Goal: Task Accomplishment & Management: Complete application form

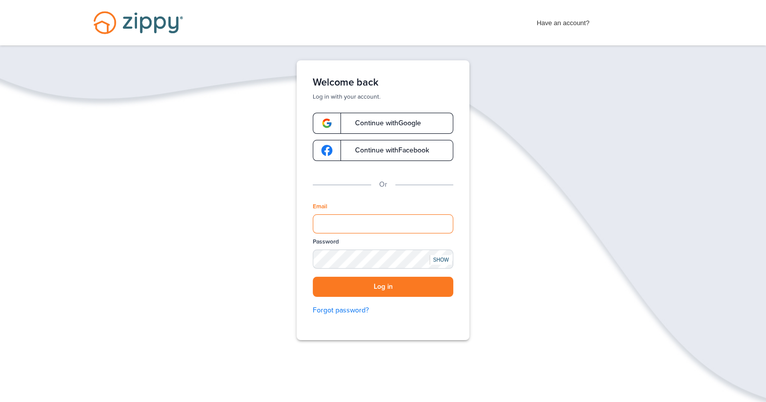
click at [319, 228] on input "Email" at bounding box center [383, 224] width 141 height 19
click at [350, 286] on button "Log in" at bounding box center [383, 287] width 141 height 21
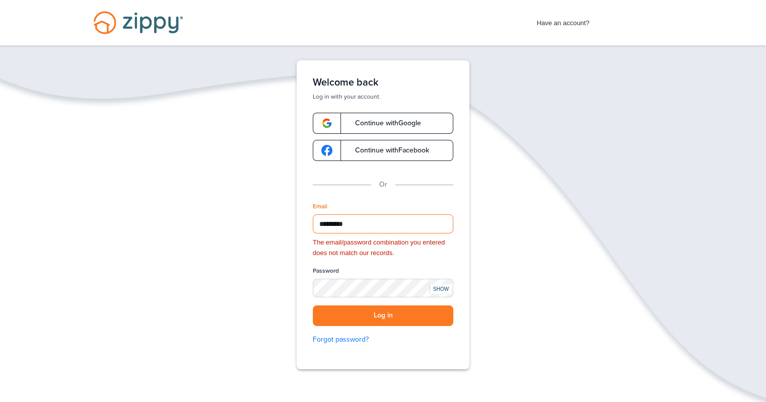
click at [365, 226] on input "*********" at bounding box center [383, 224] width 141 height 19
type input "**********"
click at [374, 319] on button "Log in" at bounding box center [383, 316] width 141 height 21
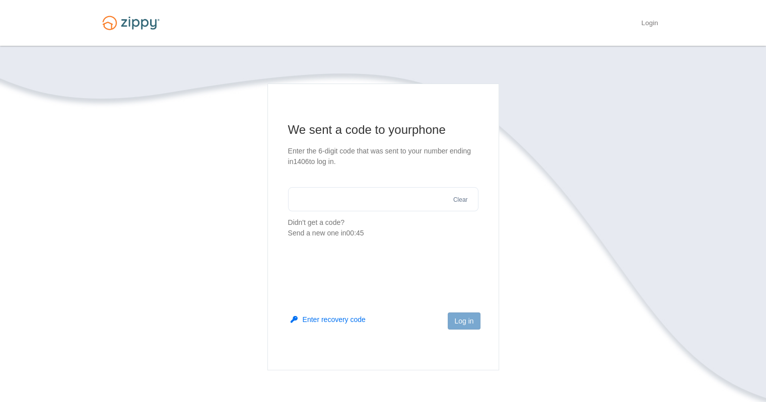
click at [356, 197] on input "text" at bounding box center [383, 199] width 190 height 24
type input "******"
click at [459, 316] on button "Log in" at bounding box center [464, 321] width 32 height 17
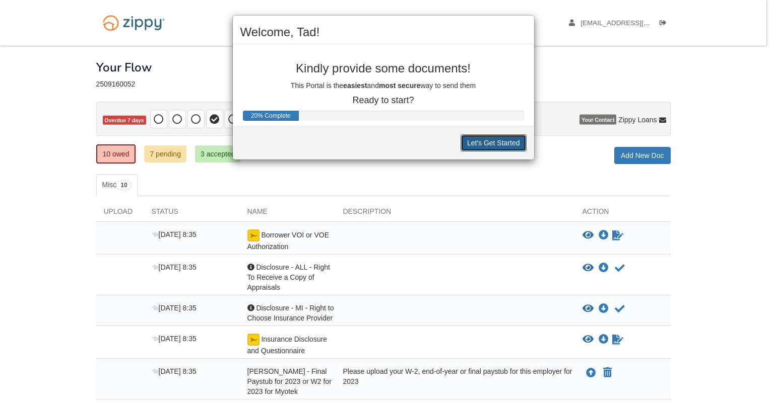
click at [510, 147] on button "Let's Get Started" at bounding box center [493, 142] width 66 height 17
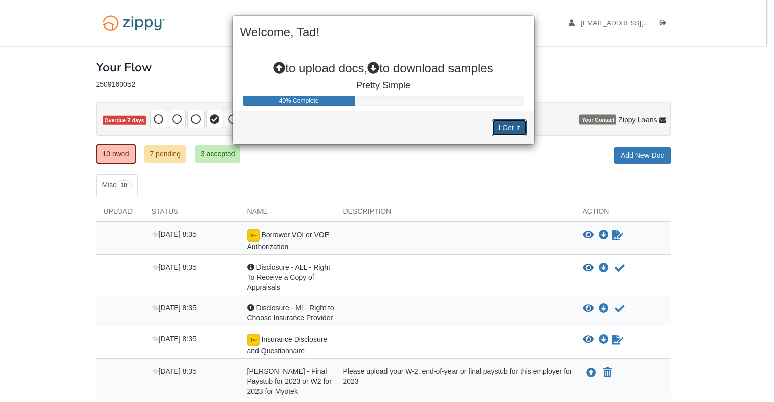
click at [502, 125] on button "I Get It" at bounding box center [509, 127] width 34 height 17
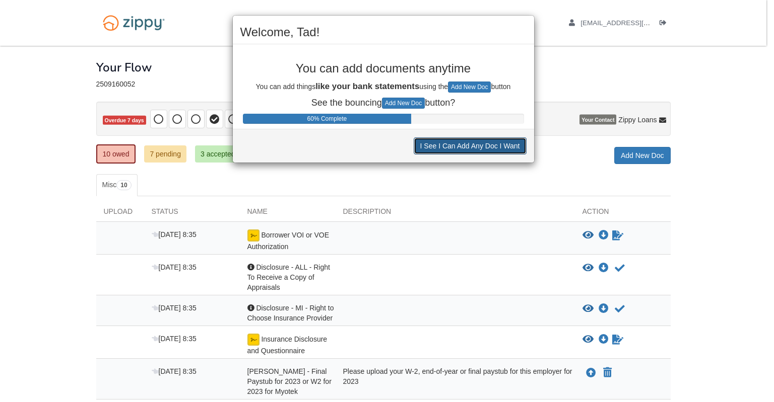
click at [445, 147] on button "I See I Can Add Any Doc I Want" at bounding box center [469, 145] width 113 height 17
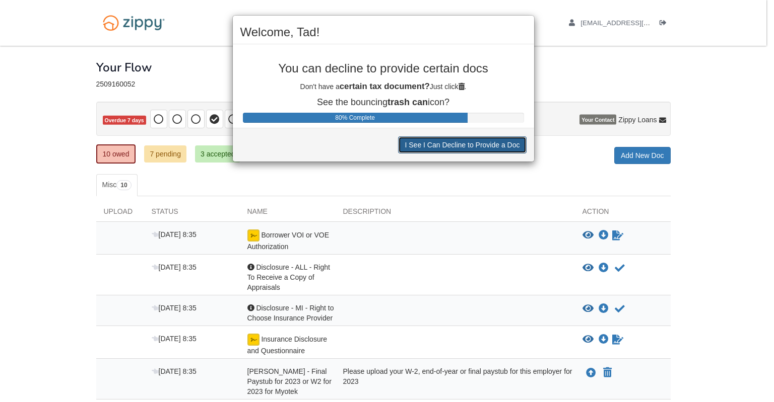
click at [445, 147] on button "I See I Can Decline to Provide a Doc" at bounding box center [462, 144] width 128 height 17
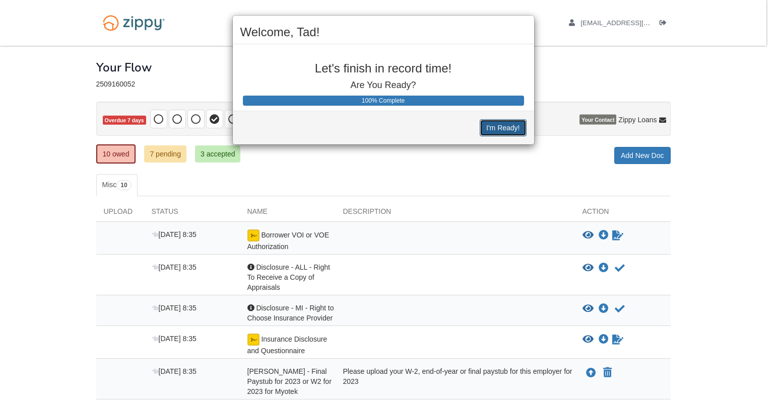
click at [488, 131] on button "I'm Ready!" at bounding box center [502, 127] width 46 height 17
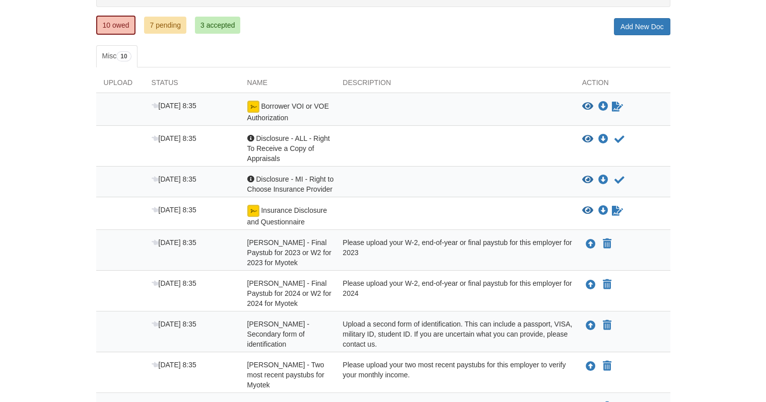
scroll to position [130, 0]
click at [615, 109] on link "Sign document" at bounding box center [617, 106] width 13 height 12
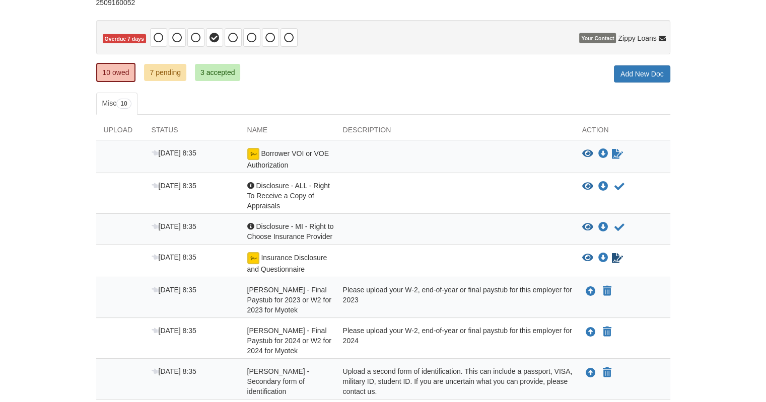
scroll to position [82, 0]
click at [616, 253] on icon "Sign Form" at bounding box center [617, 258] width 11 height 10
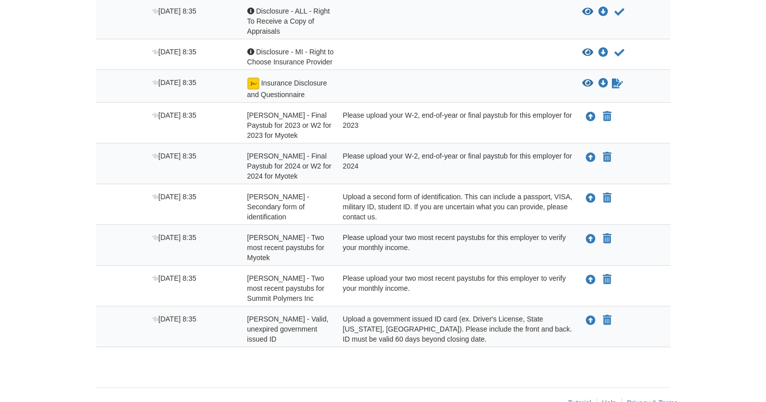
scroll to position [223, 0]
click at [606, 235] on icon "Declare Tad Lindman - Two most recent paystubs for Myotek not applicable" at bounding box center [607, 240] width 9 height 10
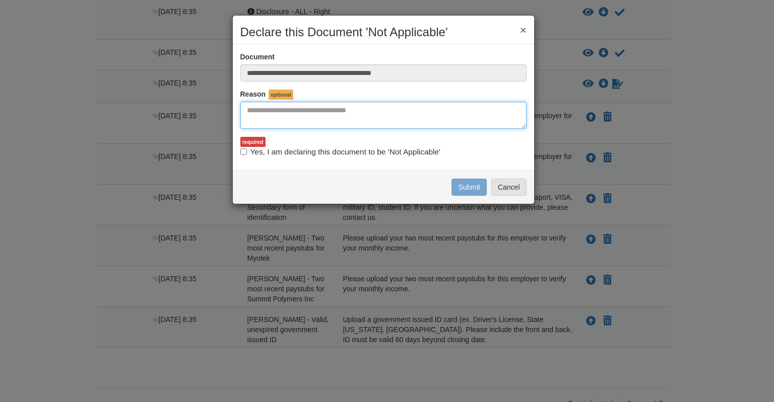
click at [313, 109] on textarea "Reasons Why" at bounding box center [383, 115] width 286 height 27
type textarea "**********"
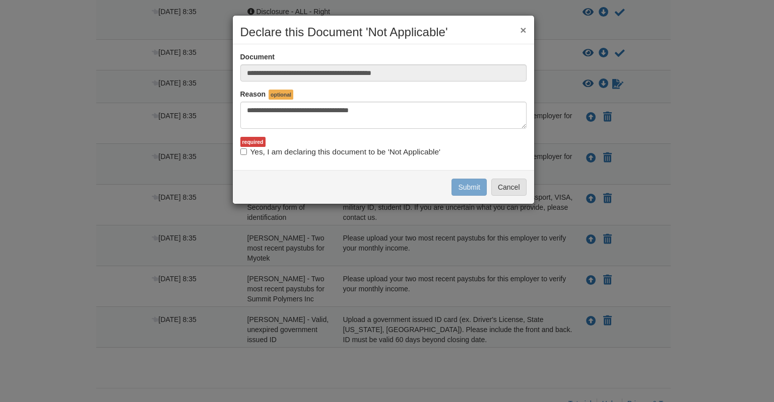
click at [243, 155] on label "Yes, I am declaring this document to be 'Not Applicable'" at bounding box center [340, 152] width 200 height 11
click at [456, 190] on button "Submit" at bounding box center [468, 187] width 35 height 17
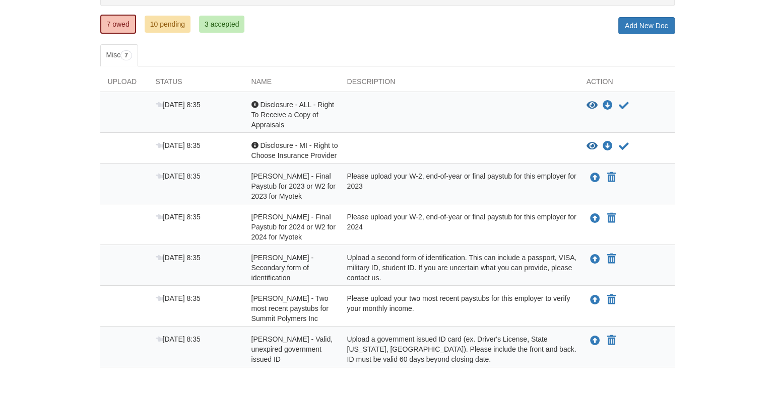
scroll to position [131, 0]
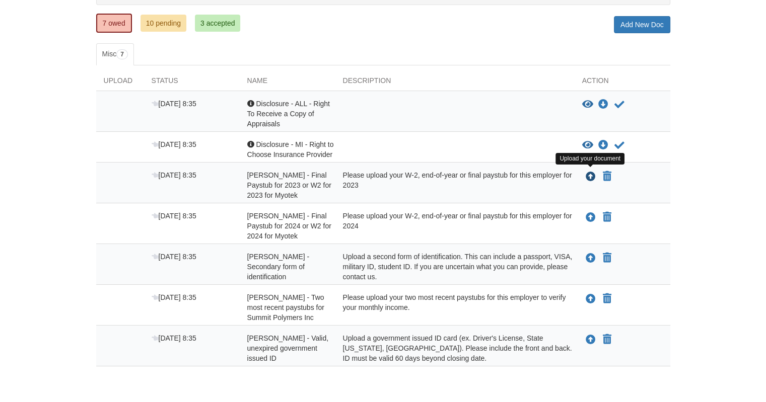
click at [586, 179] on icon "Upload Tad Lindman - Final Paystub for 2023 or W2 for 2023 for Myotek" at bounding box center [591, 177] width 10 height 10
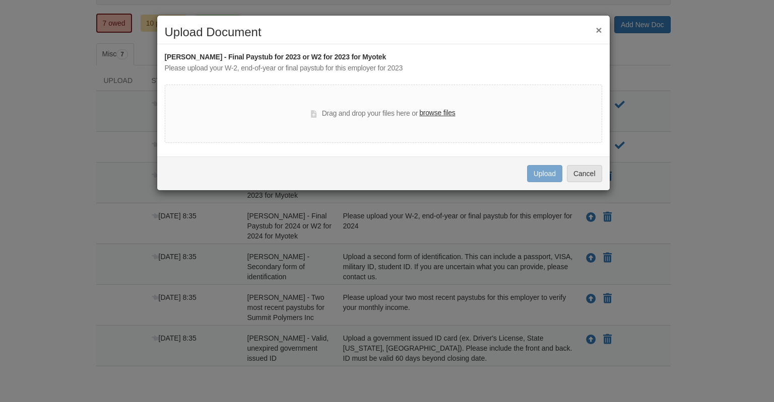
click at [443, 111] on label "browse files" at bounding box center [437, 113] width 36 height 11
click at [0, 0] on input "browse files" at bounding box center [0, 0] width 0 height 0
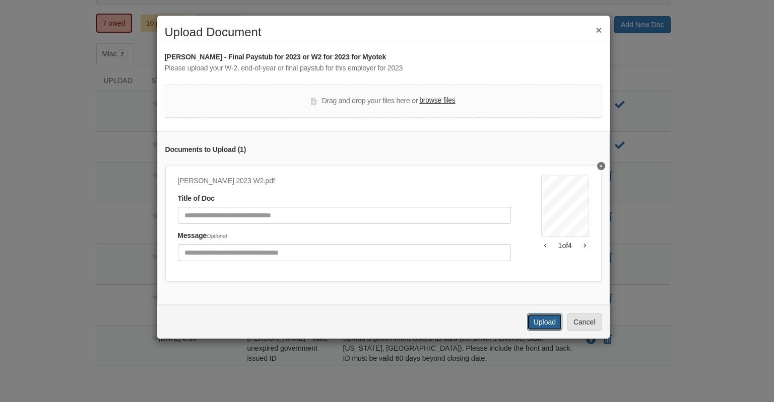
click at [547, 325] on button "Upload" at bounding box center [544, 322] width 35 height 17
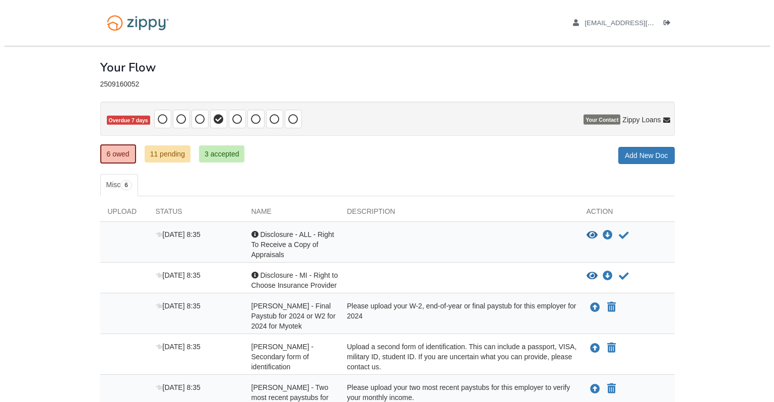
scroll to position [131, 0]
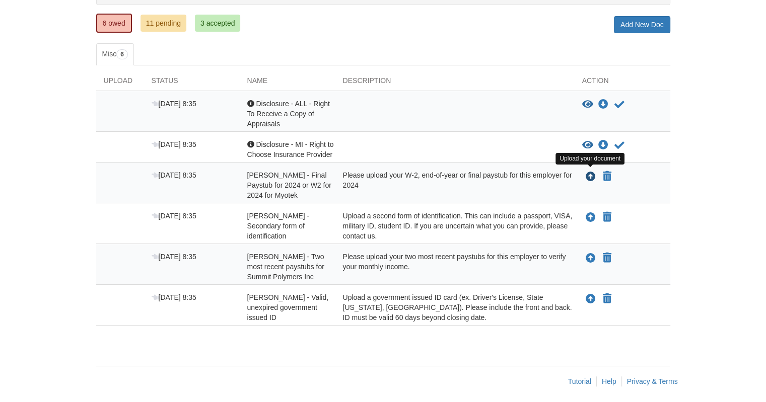
click at [588, 175] on icon "Upload Tad Lindman - Final Paystub for 2024 or W2 for 2024 for Myotek" at bounding box center [591, 177] width 10 height 10
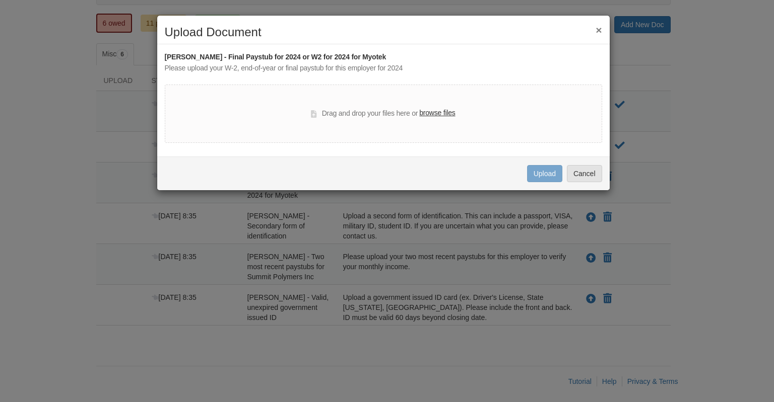
click at [439, 112] on label "browse files" at bounding box center [437, 113] width 36 height 11
click at [0, 0] on input "browse files" at bounding box center [0, 0] width 0 height 0
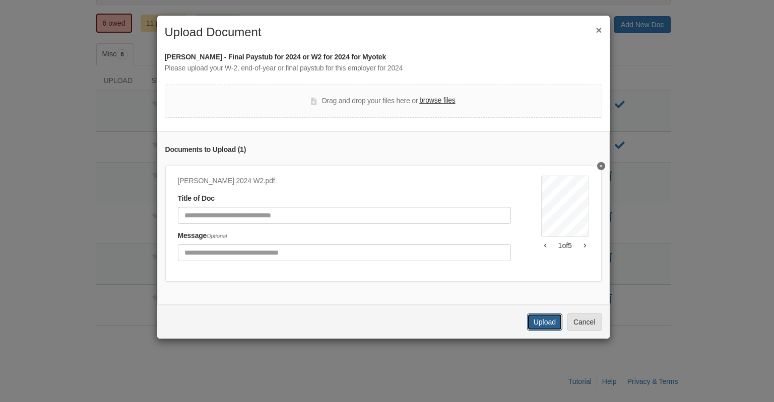
click at [545, 328] on button "Upload" at bounding box center [544, 322] width 35 height 17
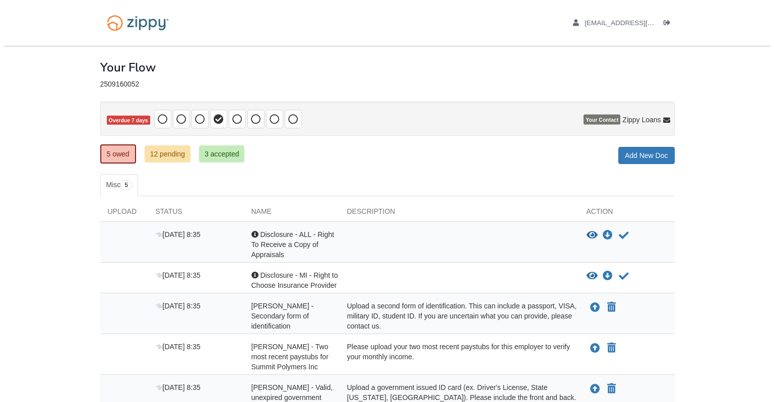
scroll to position [93, 0]
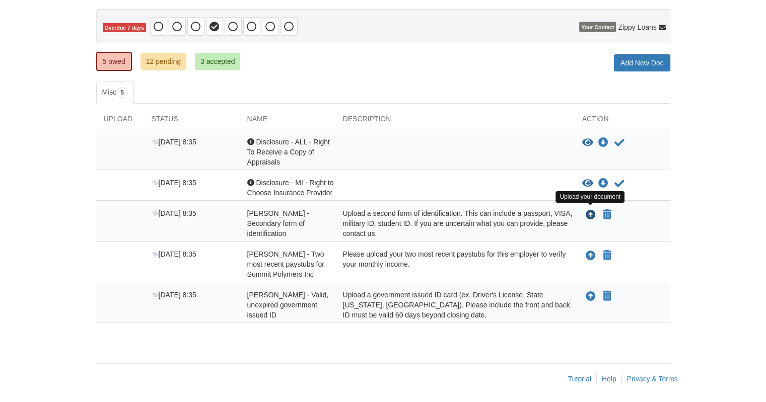
click at [586, 215] on icon "Upload Tad Lindman - Secondary form of identification" at bounding box center [591, 216] width 10 height 10
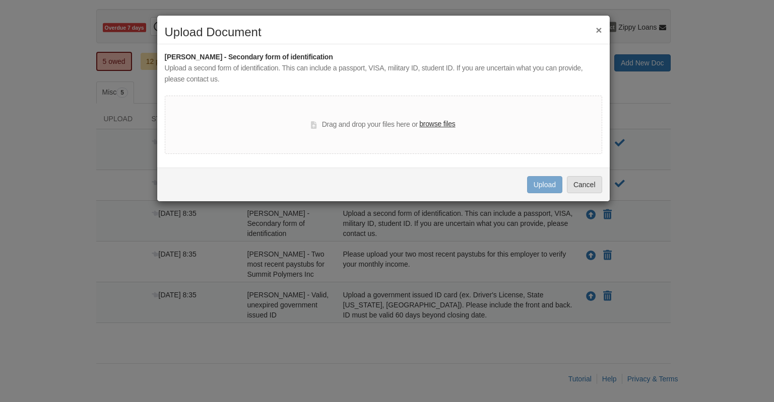
click at [425, 127] on label "browse files" at bounding box center [437, 124] width 36 height 11
click at [0, 0] on input "browse files" at bounding box center [0, 0] width 0 height 0
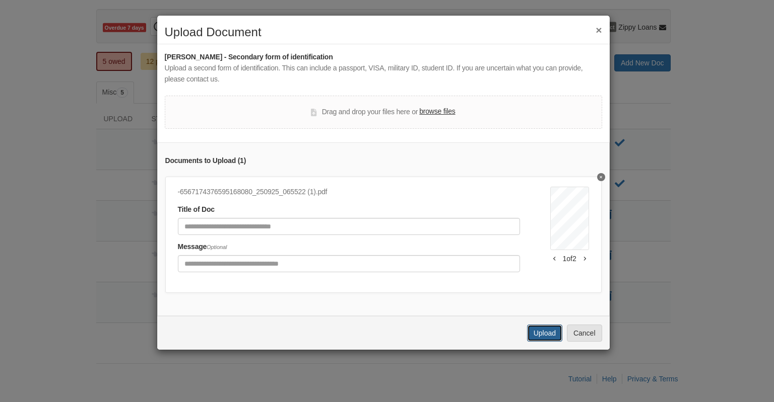
click at [543, 342] on button "Upload" at bounding box center [544, 333] width 35 height 17
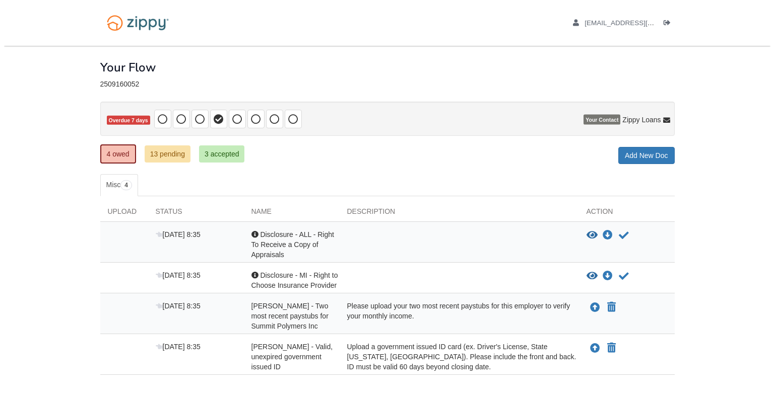
scroll to position [52, 0]
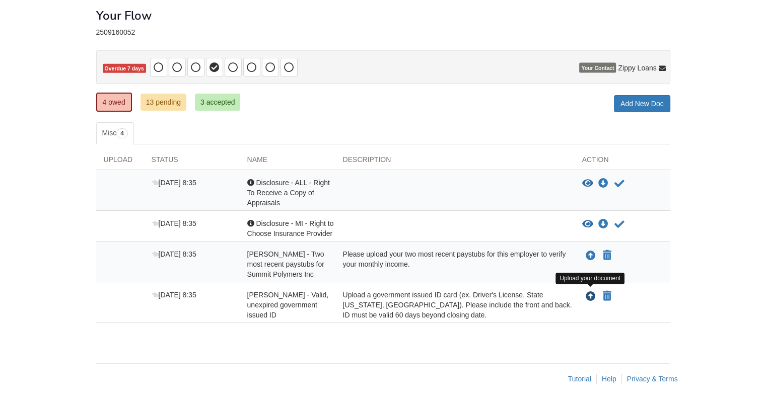
click at [592, 297] on icon "Upload Tad Lindman - Valid, unexpired government issued ID" at bounding box center [591, 297] width 10 height 10
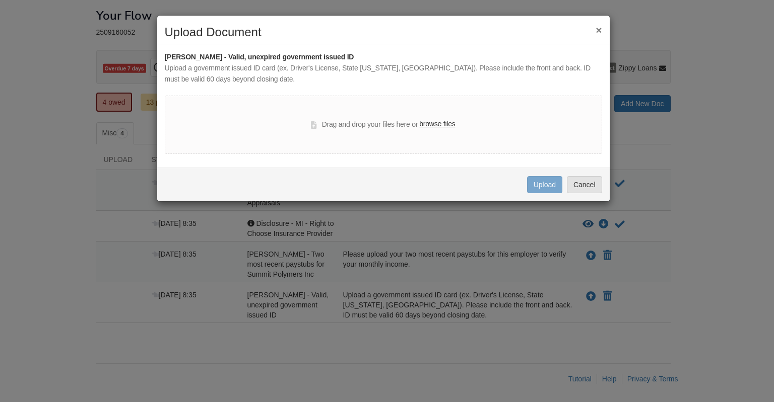
click at [429, 127] on label "browse files" at bounding box center [437, 124] width 36 height 11
click at [0, 0] on input "browse files" at bounding box center [0, 0] width 0 height 0
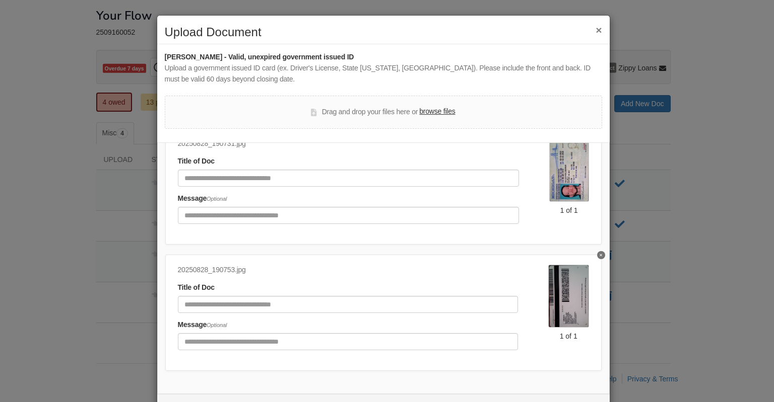
scroll to position [40, 0]
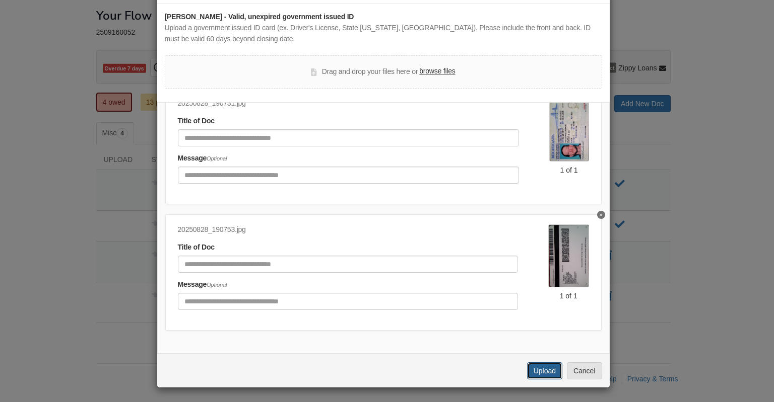
click at [527, 370] on button "Upload" at bounding box center [544, 371] width 35 height 17
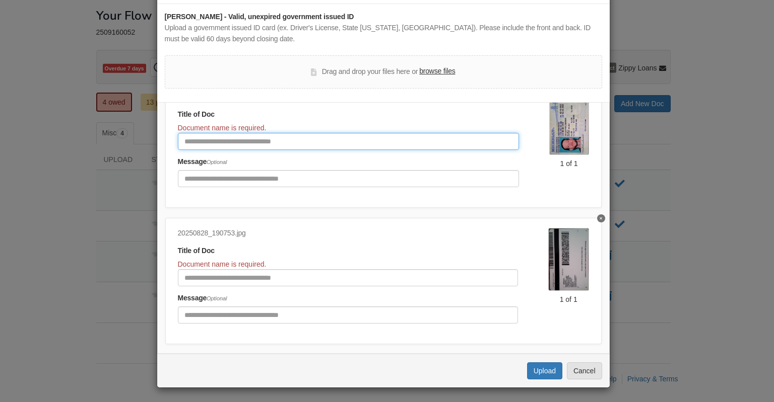
click at [207, 140] on input "Document Title" at bounding box center [348, 141] width 341 height 17
type input "********"
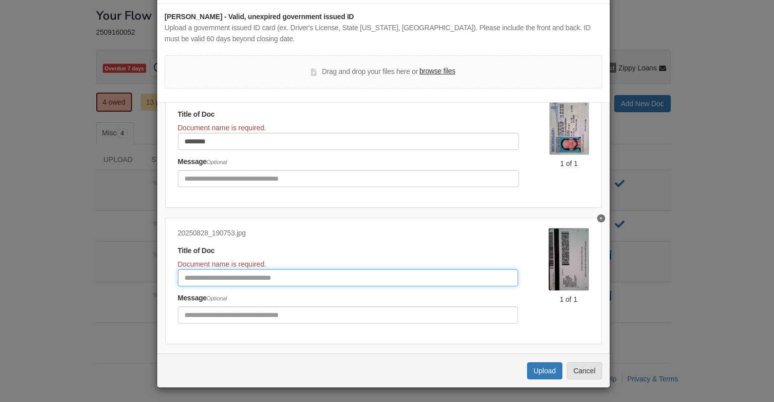
click at [190, 274] on input "Document Title" at bounding box center [348, 277] width 340 height 17
type input "*******"
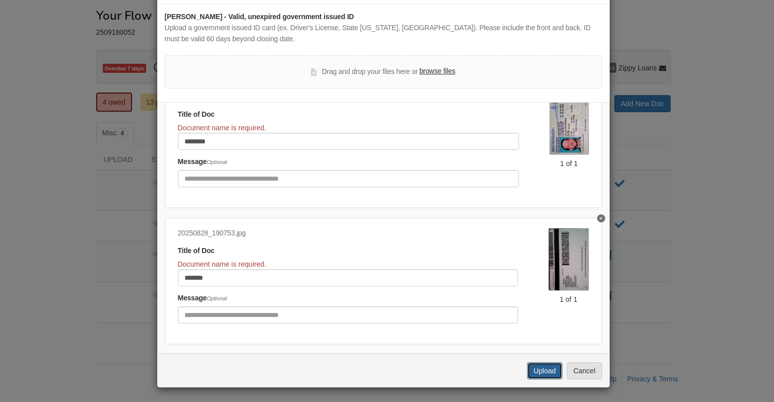
click at [537, 370] on button "Upload" at bounding box center [544, 371] width 35 height 17
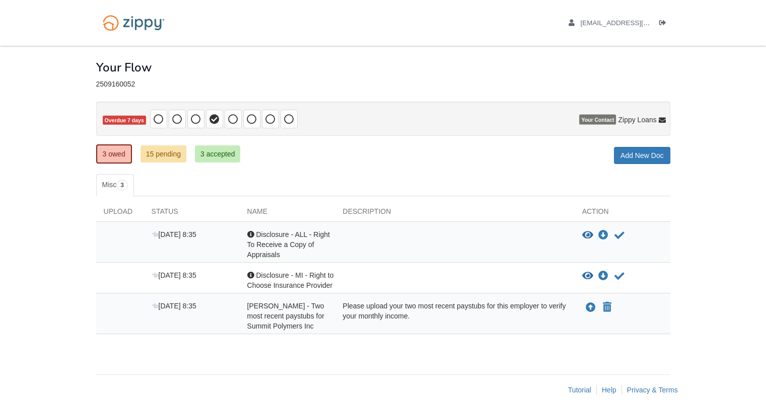
scroll to position [11, 0]
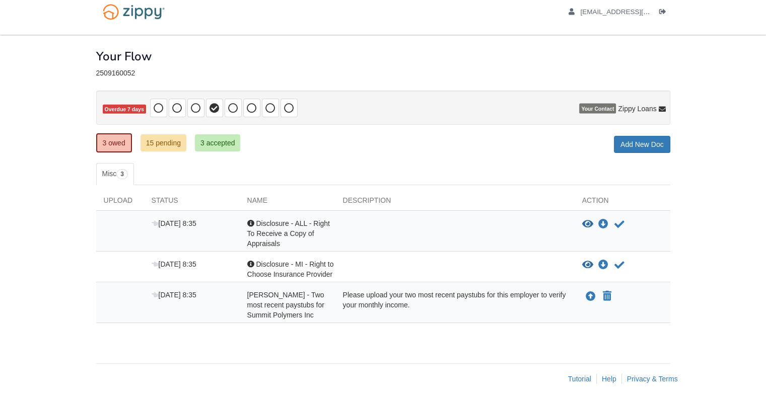
click at [390, 50] on div "Your Flow" at bounding box center [383, 49] width 574 height 28
